Goal: Entertainment & Leisure: Browse casually

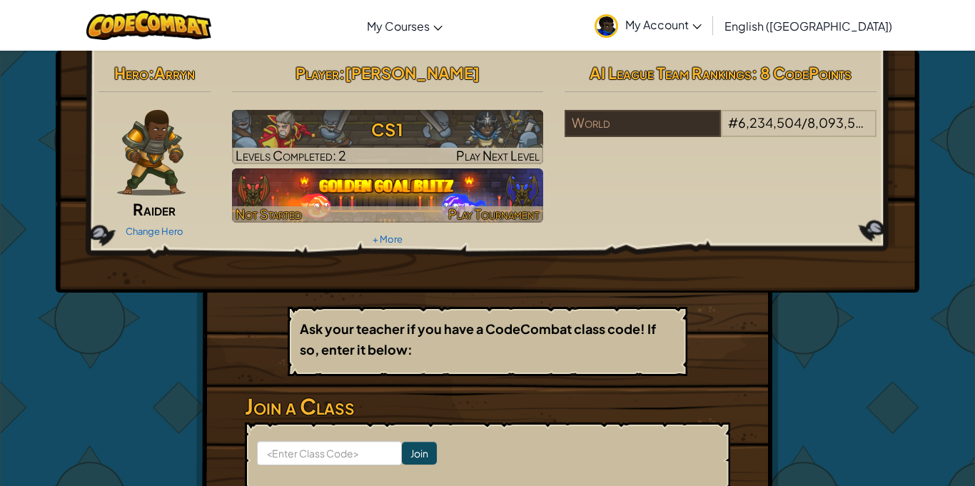
click at [498, 193] on img at bounding box center [388, 195] width 312 height 54
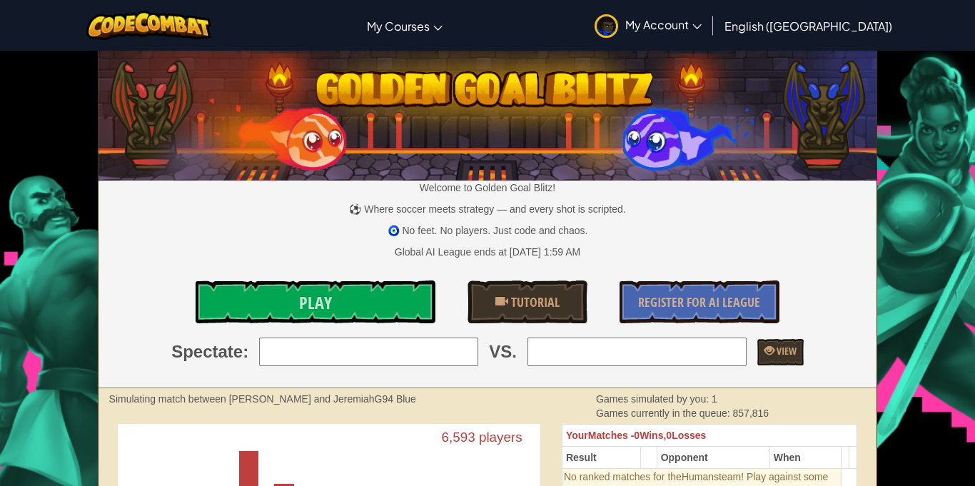
click at [702, 31] on span "My Account" at bounding box center [663, 24] width 76 height 15
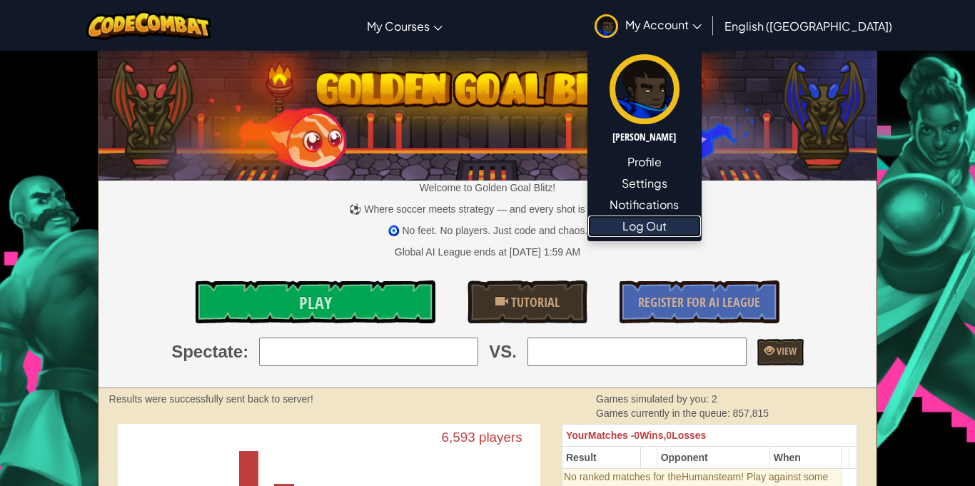
click at [701, 223] on link "Log Out" at bounding box center [644, 226] width 113 height 21
